Goal: Navigation & Orientation: Find specific page/section

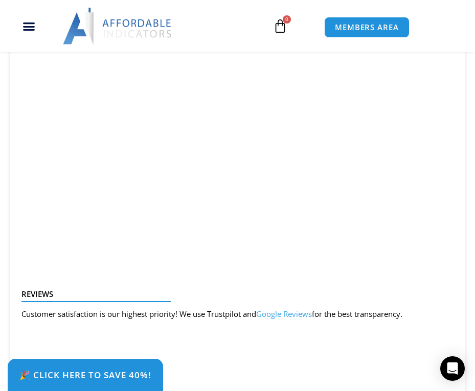
scroll to position [1477, 0]
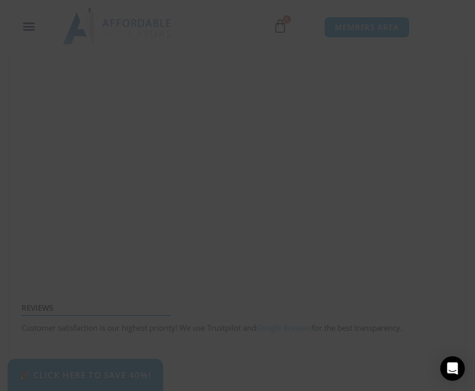
click at [435, 11] on span "SAVE 20% NOW popup" at bounding box center [434, 8] width 16 height 6
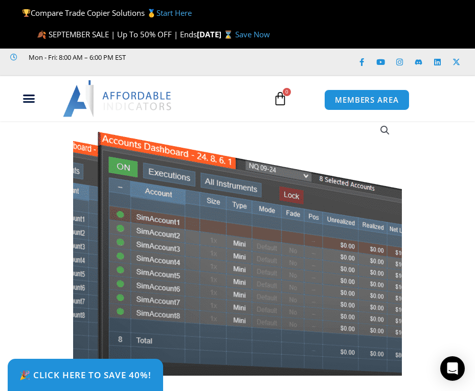
scroll to position [0, 0]
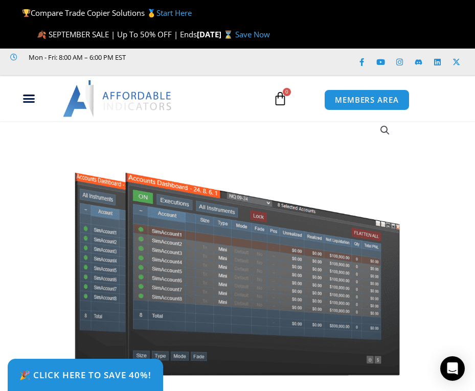
click at [121, 101] on img at bounding box center [118, 98] width 110 height 37
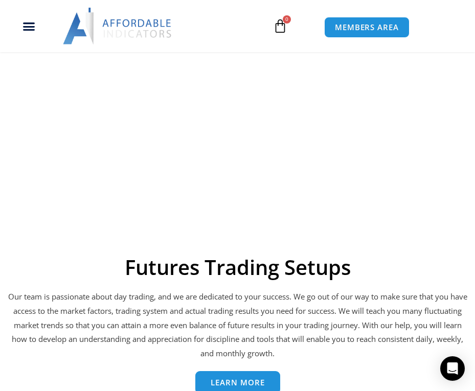
scroll to position [3444, 0]
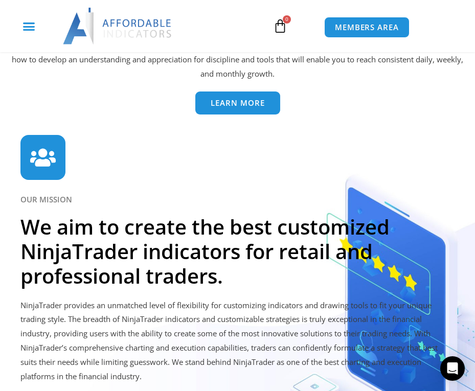
click at [30, 28] on icon "Menu Toggle" at bounding box center [29, 26] width 13 height 13
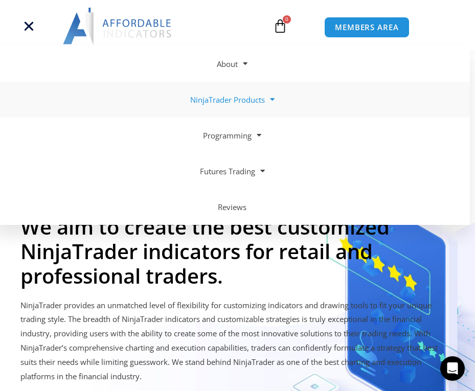
click at [270, 99] on span at bounding box center [270, 100] width 10 height 18
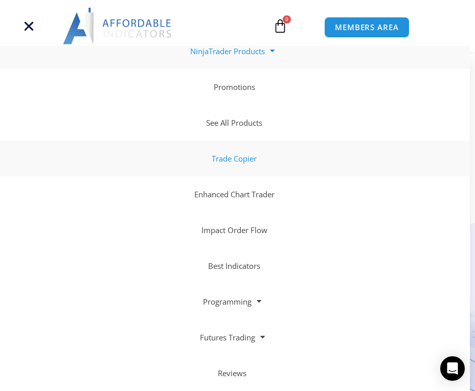
scroll to position [49, 0]
click at [240, 161] on link "Trade Copier" at bounding box center [232, 159] width 475 height 36
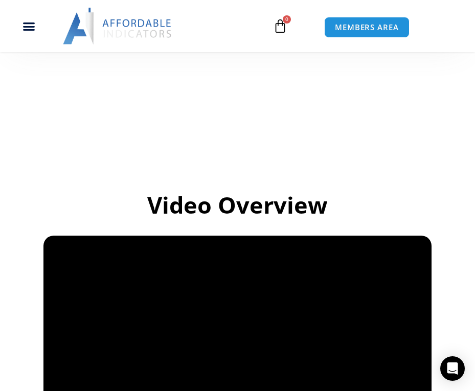
scroll to position [671, 0]
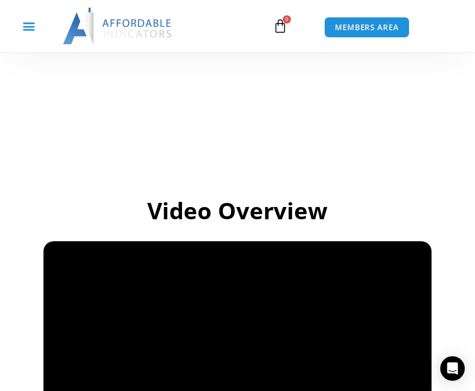
click at [33, 27] on icon "Menu Toggle" at bounding box center [29, 26] width 13 height 13
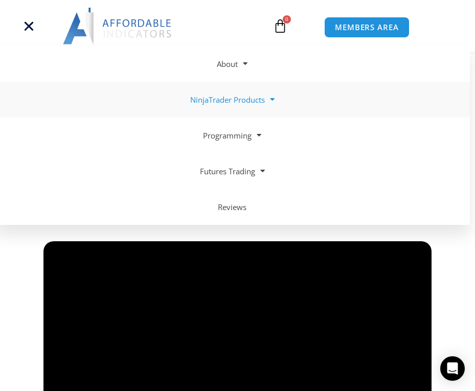
click at [189, 100] on link "NinjaTrader Products" at bounding box center [232, 100] width 475 height 36
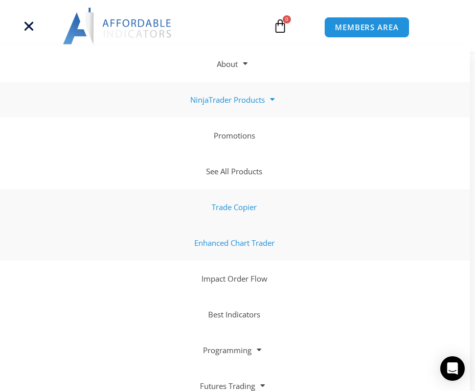
click at [263, 245] on link "Enhanced Chart Trader" at bounding box center [232, 243] width 475 height 36
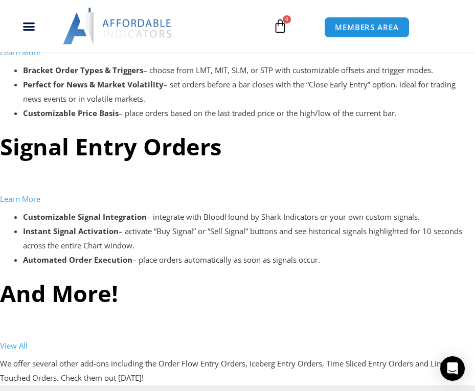
scroll to position [2751, 0]
